Goal: Information Seeking & Learning: Understand process/instructions

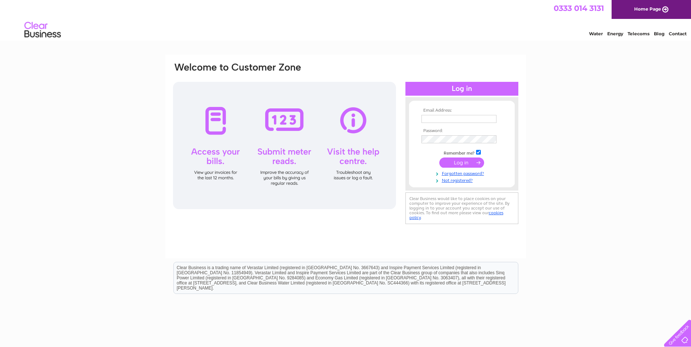
type input "[EMAIL_ADDRESS][DOMAIN_NAME]"
click at [463, 164] on input "submit" at bounding box center [461, 163] width 45 height 10
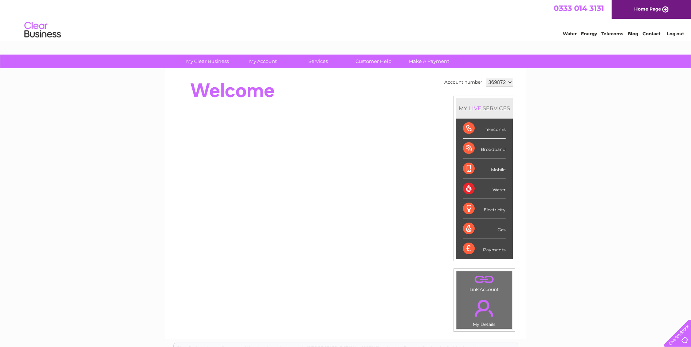
click at [469, 127] on div "Telecoms" at bounding box center [484, 129] width 43 height 20
click at [499, 126] on div "Telecoms" at bounding box center [484, 129] width 43 height 20
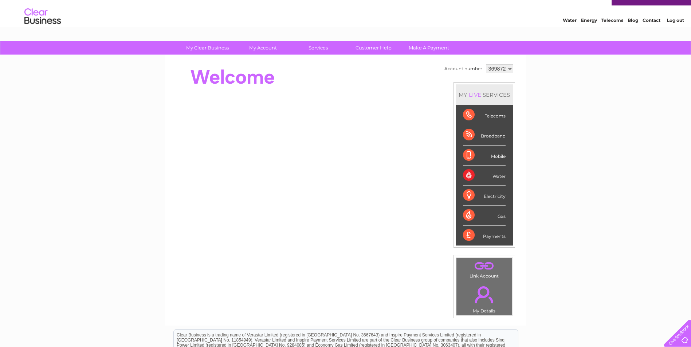
scroll to position [13, 0]
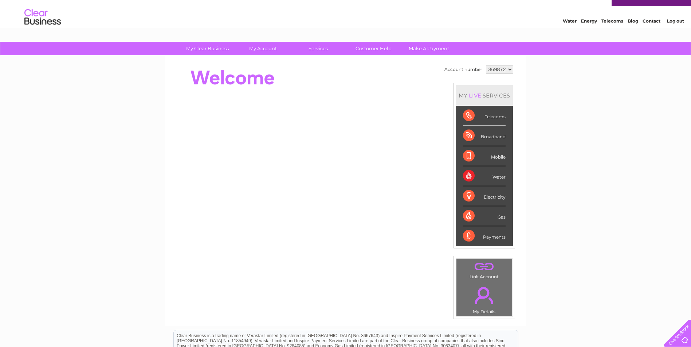
click at [470, 119] on div "Telecoms" at bounding box center [484, 116] width 43 height 20
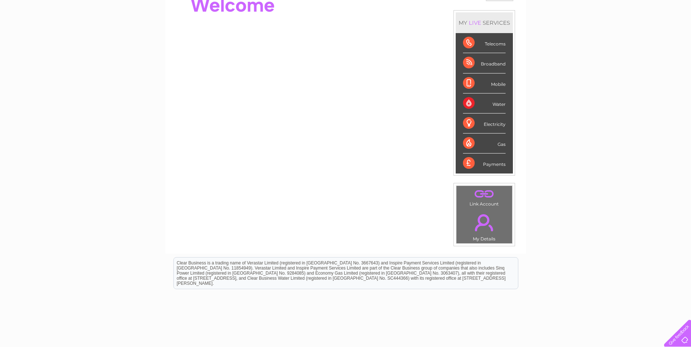
scroll to position [0, 0]
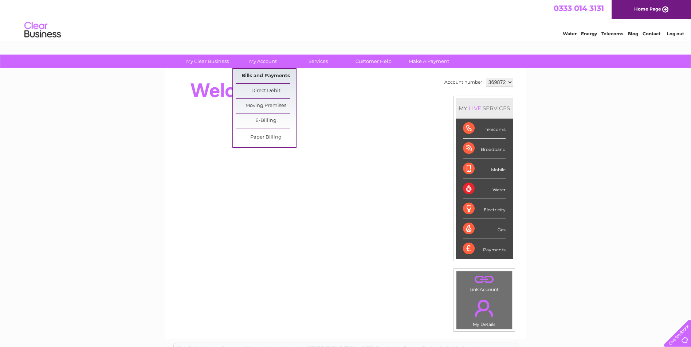
click at [274, 80] on link "Bills and Payments" at bounding box center [266, 76] width 60 height 15
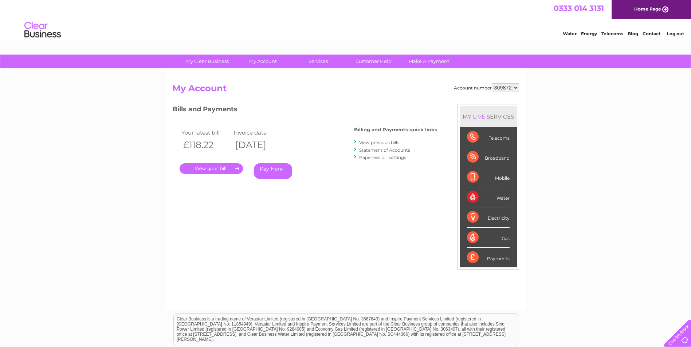
click at [226, 169] on link "." at bounding box center [211, 169] width 63 height 11
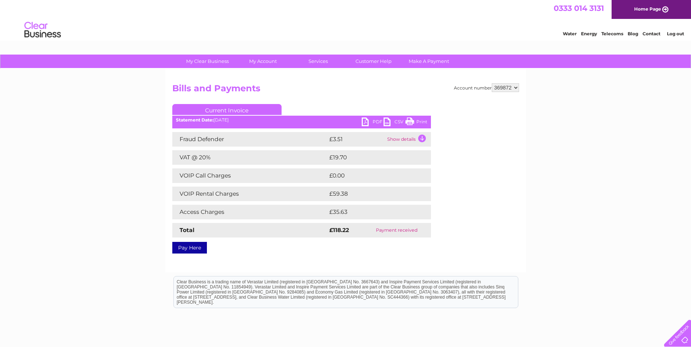
click at [654, 33] on link "Contact" at bounding box center [651, 33] width 18 height 5
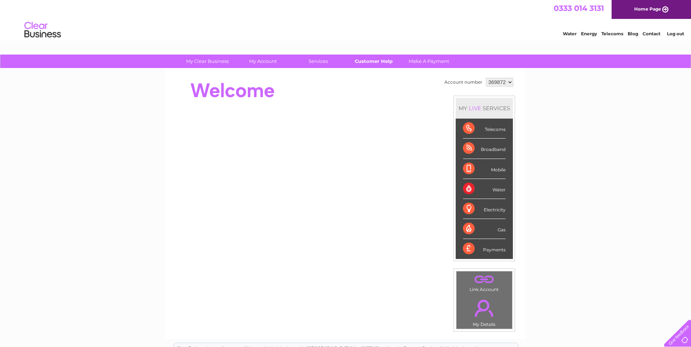
click at [370, 59] on link "Customer Help" at bounding box center [373, 61] width 60 height 13
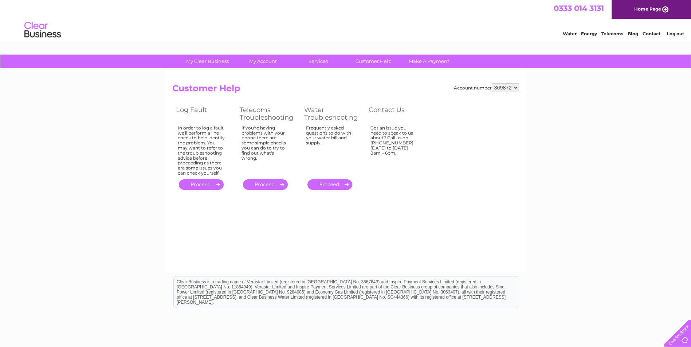
click at [266, 183] on link "." at bounding box center [265, 185] width 45 height 11
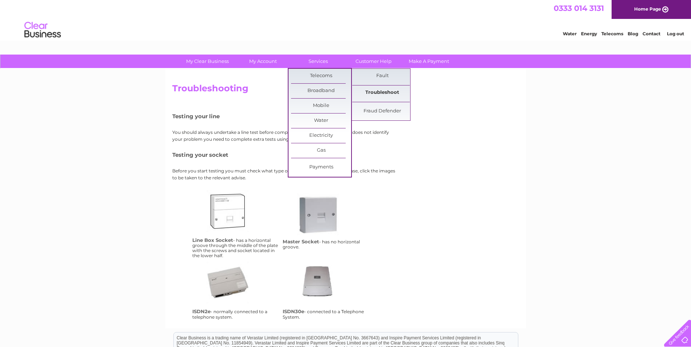
click at [385, 90] on link "Troubleshoot" at bounding box center [382, 93] width 60 height 15
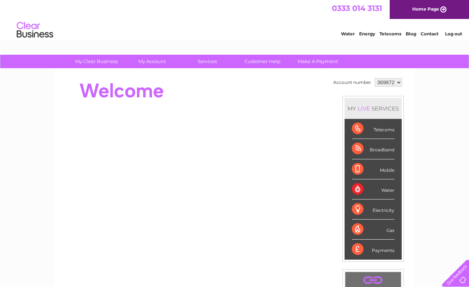
click at [357, 126] on div "Telecoms" at bounding box center [373, 129] width 43 height 20
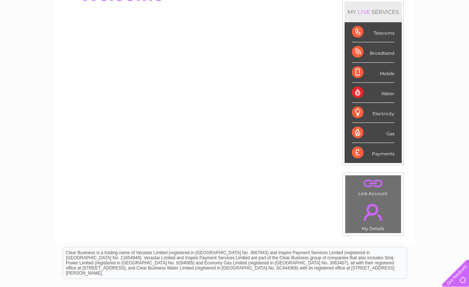
scroll to position [37, 0]
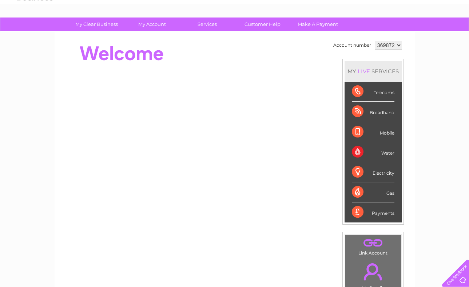
click at [375, 215] on div "Payments" at bounding box center [373, 212] width 43 height 20
click at [365, 212] on div "Payments" at bounding box center [373, 212] width 43 height 20
click at [357, 209] on div "Payments" at bounding box center [373, 212] width 43 height 20
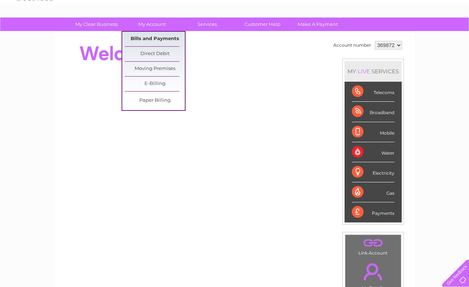
click at [144, 37] on link "Bills and Payments" at bounding box center [155, 39] width 60 height 15
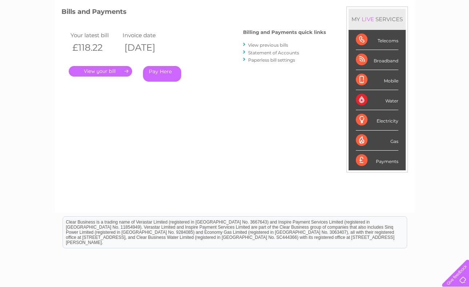
scroll to position [44, 0]
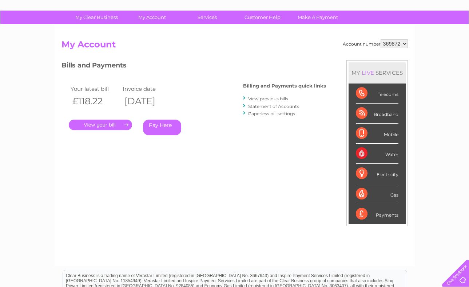
click at [102, 125] on link "." at bounding box center [100, 124] width 63 height 11
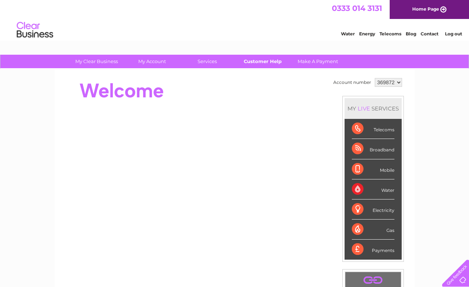
click at [261, 63] on link "Customer Help" at bounding box center [263, 61] width 60 height 13
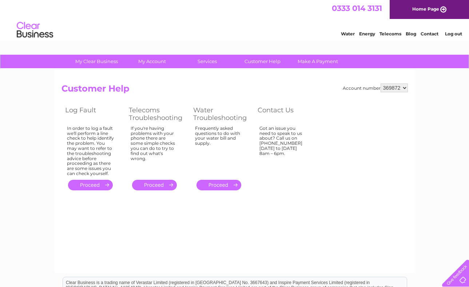
click at [94, 185] on link "." at bounding box center [90, 185] width 45 height 11
click at [91, 183] on link "." at bounding box center [90, 185] width 45 height 11
click at [106, 182] on link "." at bounding box center [90, 185] width 45 height 11
click at [89, 183] on link "." at bounding box center [90, 185] width 45 height 11
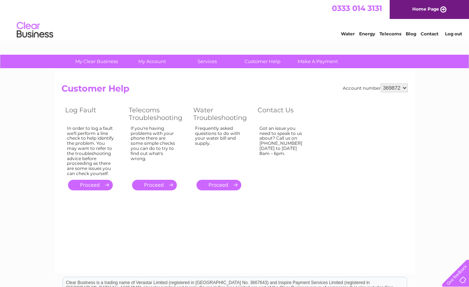
click at [89, 183] on link "." at bounding box center [90, 185] width 45 height 11
click at [391, 32] on link "Telecoms" at bounding box center [391, 33] width 22 height 5
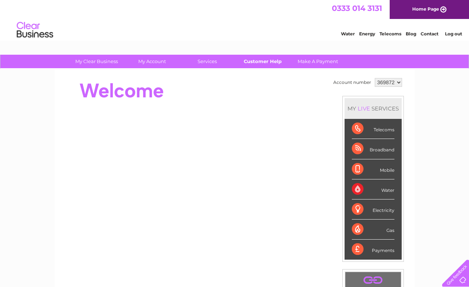
click at [268, 65] on link "Customer Help" at bounding box center [263, 61] width 60 height 13
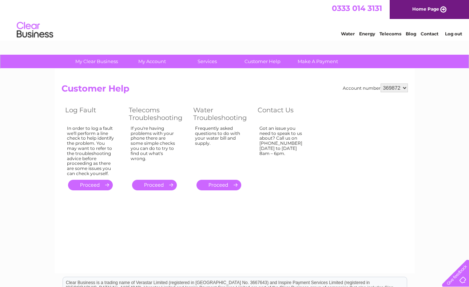
click at [94, 188] on link "." at bounding box center [90, 185] width 45 height 11
click at [153, 182] on link "." at bounding box center [154, 185] width 45 height 11
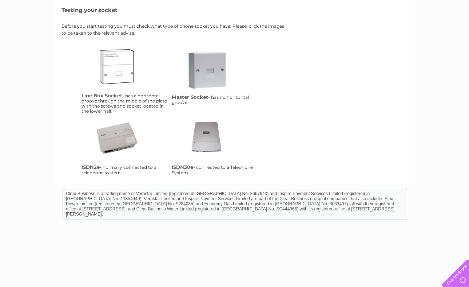
scroll to position [146, 0]
click at [130, 137] on link "isdn2e" at bounding box center [125, 145] width 58 height 58
